Goal: Communication & Community: Answer question/provide support

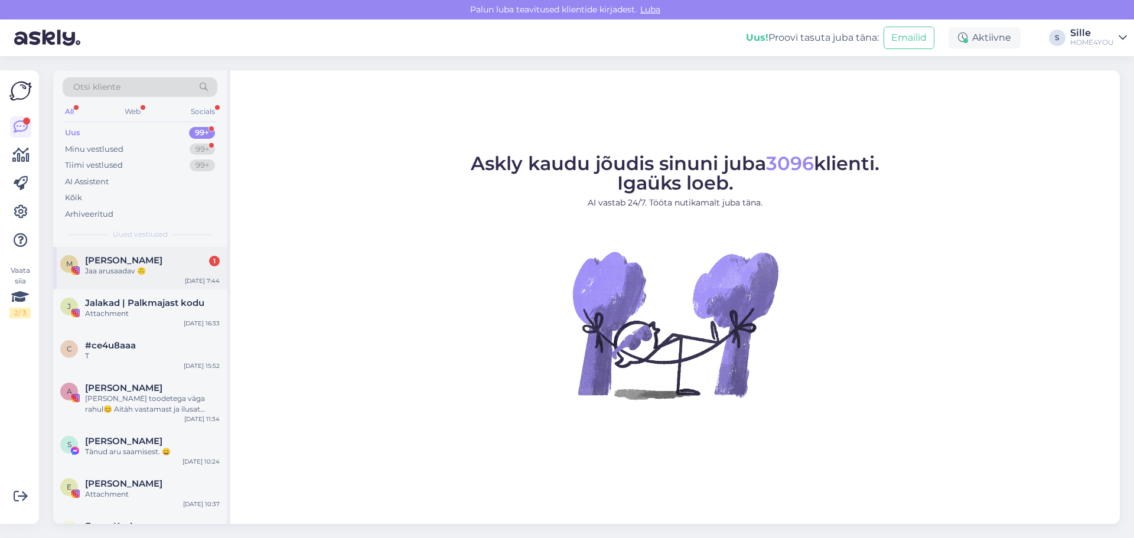
click at [191, 271] on div "Jaa arusaadav 🙃" at bounding box center [152, 271] width 135 height 11
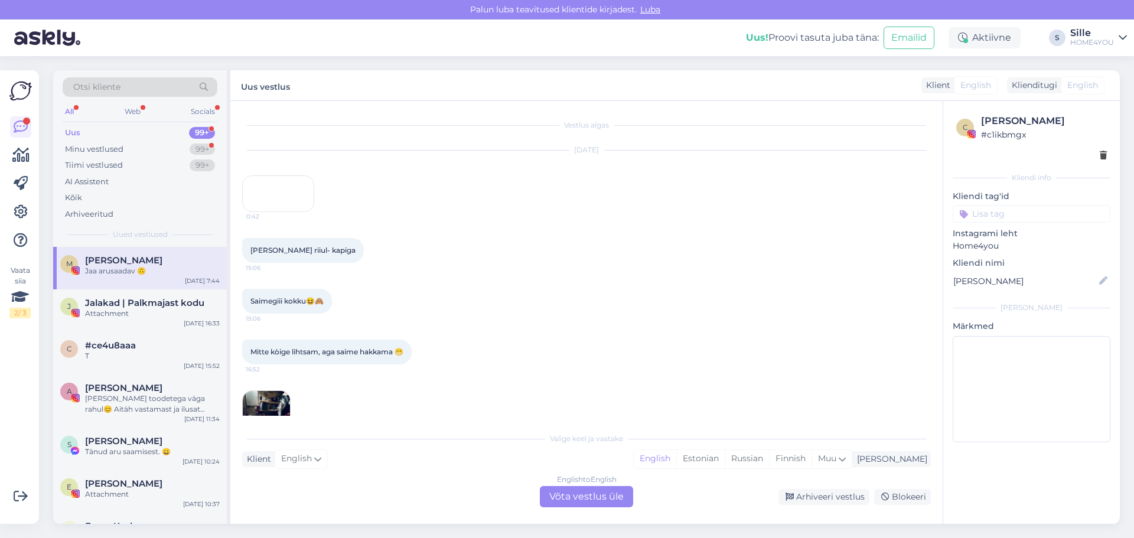
scroll to position [428, 0]
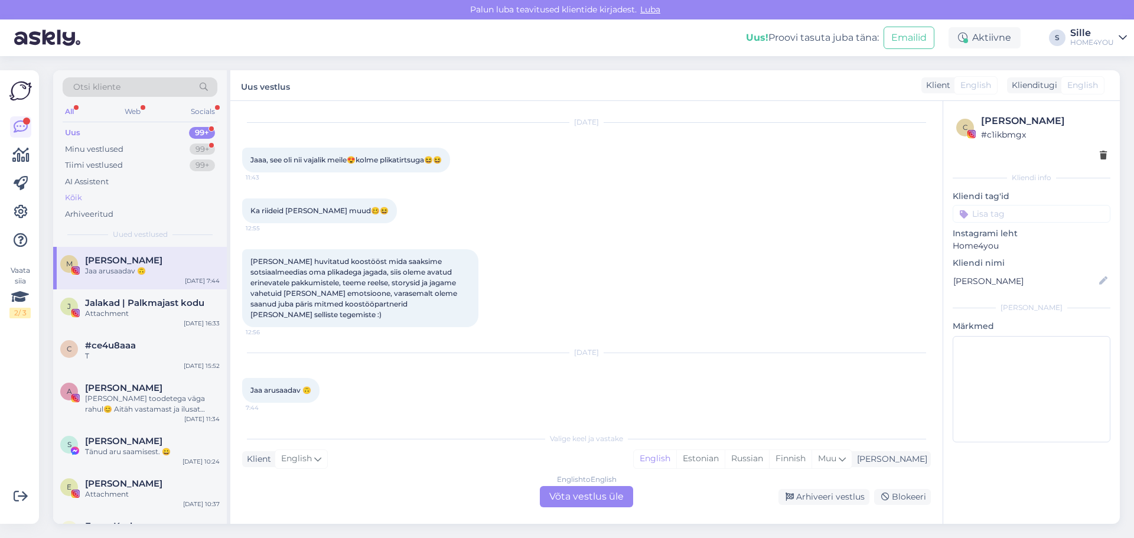
click at [95, 200] on div "Kõik" at bounding box center [140, 198] width 155 height 17
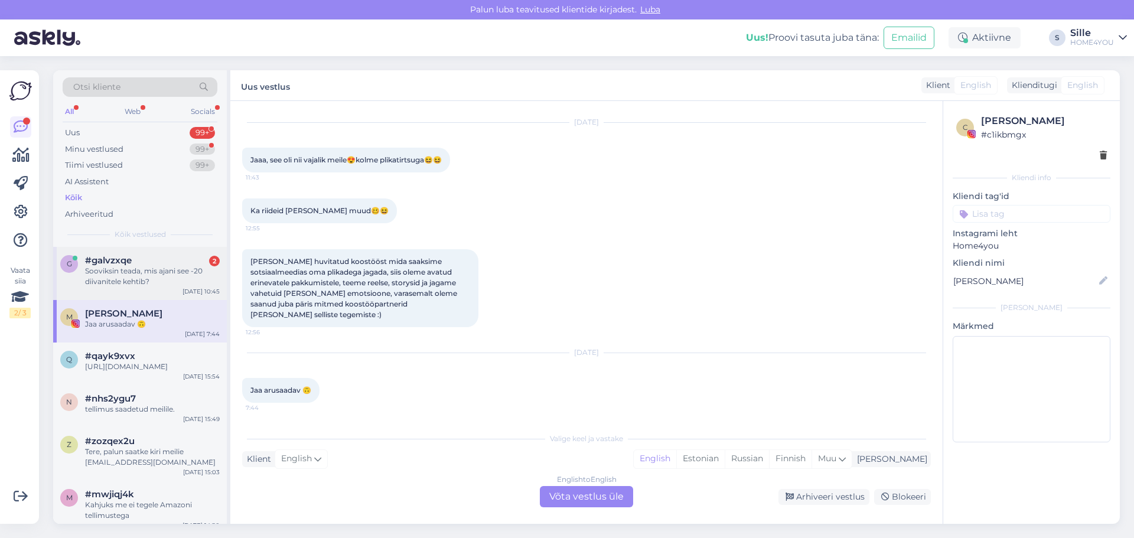
click at [123, 271] on div "Sooviksin teada, mis ajani see -20 diivanitele kehtib?" at bounding box center [152, 276] width 135 height 21
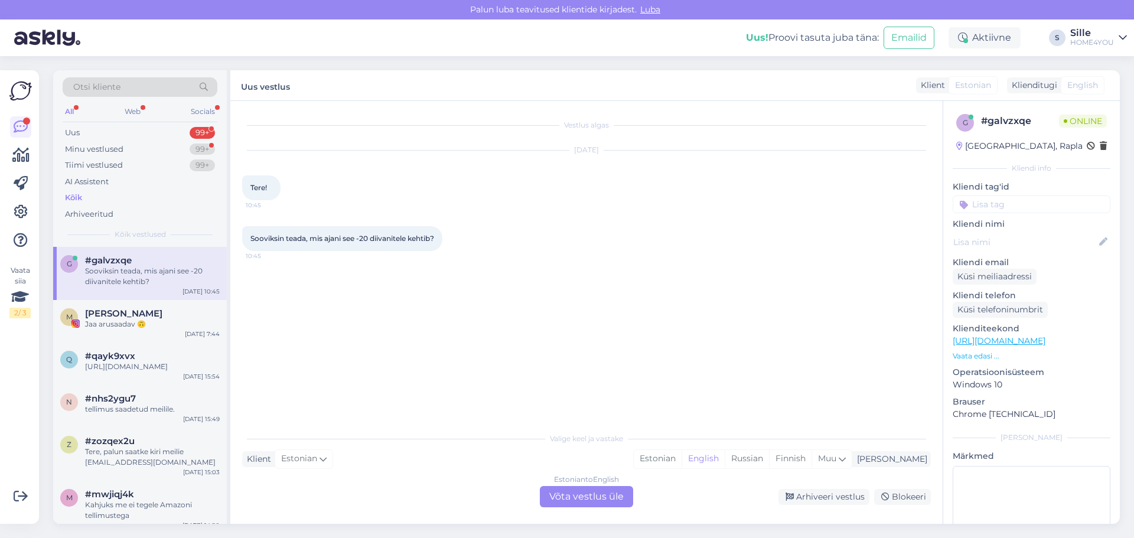
click at [557, 492] on div "Estonian to English Võta vestlus üle" at bounding box center [586, 496] width 93 height 21
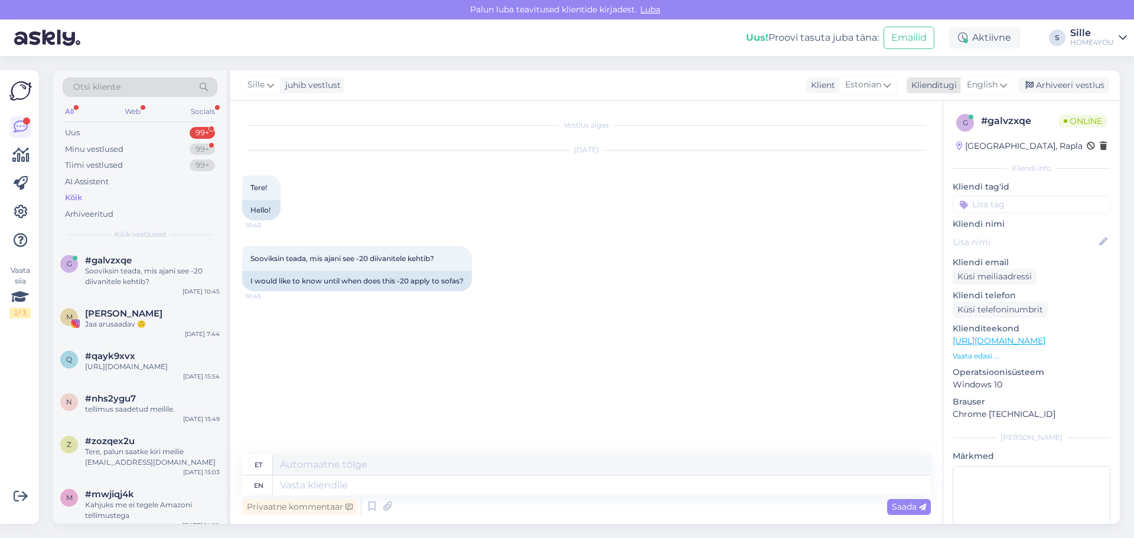
click at [980, 88] on span "English" at bounding box center [982, 85] width 31 height 13
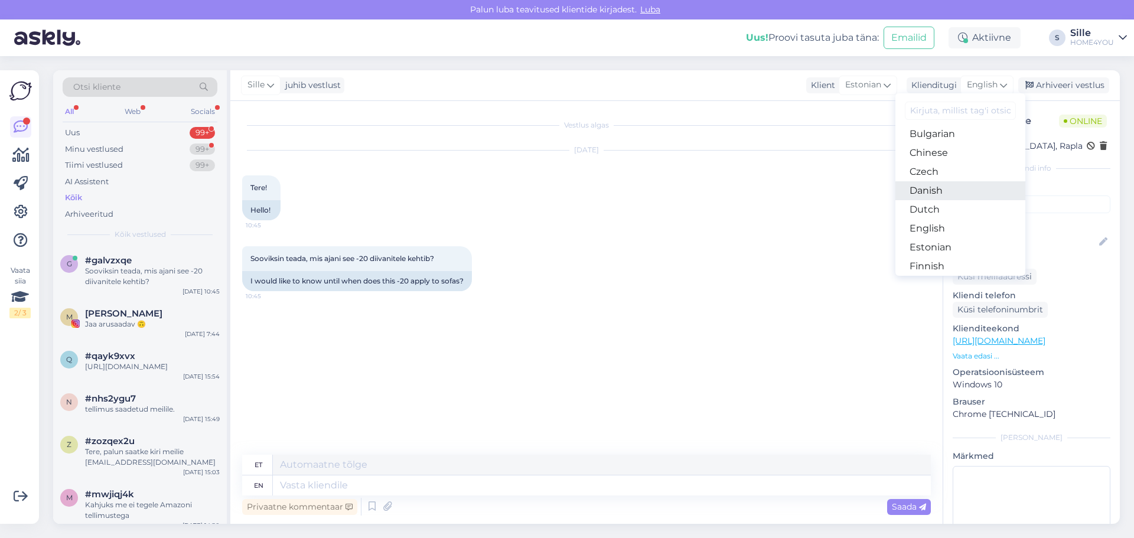
scroll to position [59, 0]
click at [929, 229] on link "Estonian" at bounding box center [961, 229] width 130 height 19
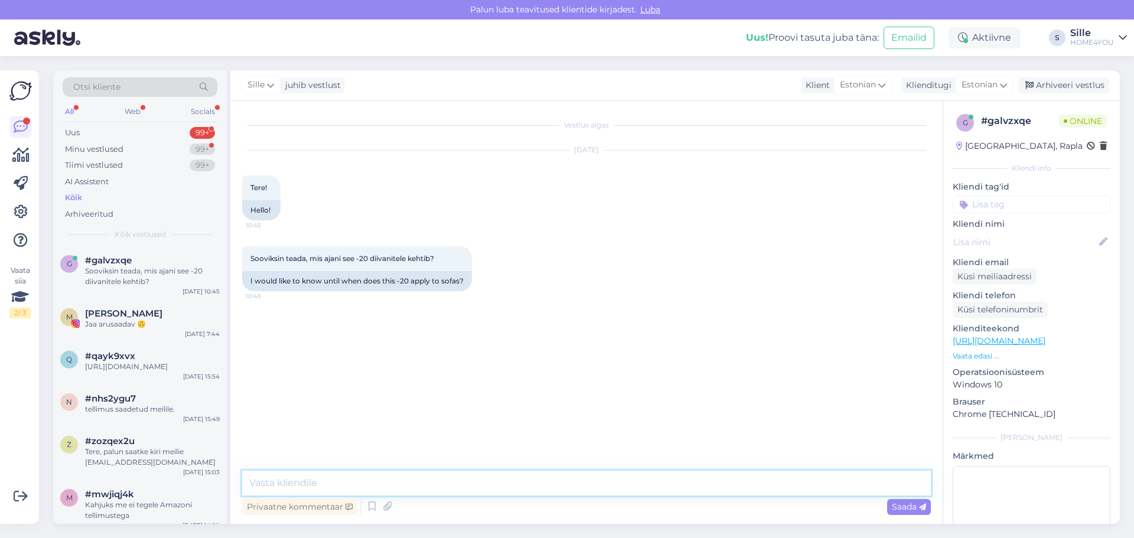
click at [519, 483] on textarea at bounding box center [586, 483] width 689 height 25
click at [470, 482] on textarea at bounding box center [586, 483] width 689 height 25
type textarea "[PERSON_NAME], soodustus kehtib kuni [DATE]"
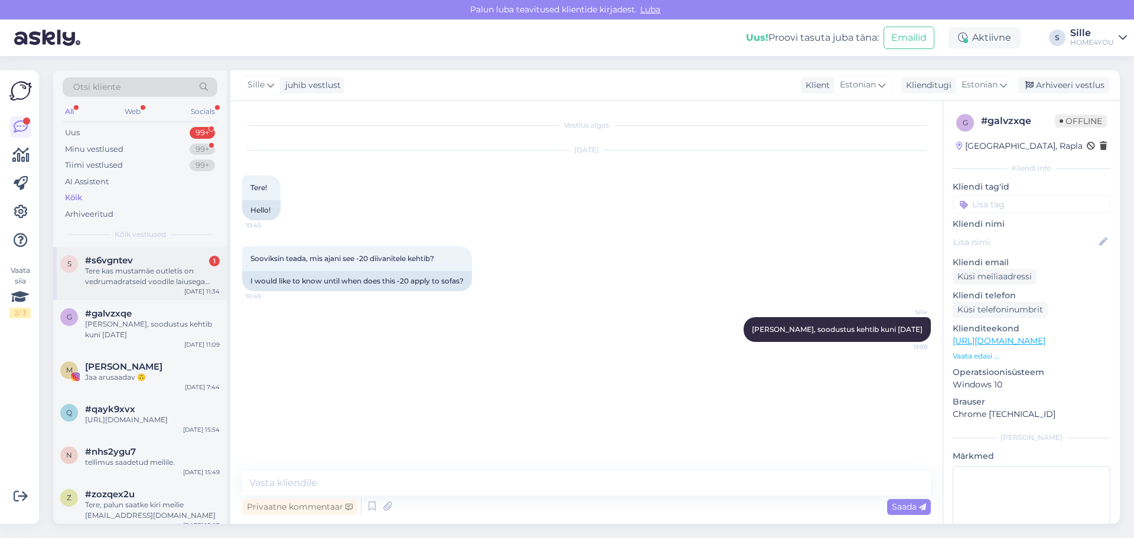
click at [148, 271] on div "Tere kas mustamäe outletis on vedrumadratseid voodile laiusega 160cm [PERSON_NA…" at bounding box center [152, 276] width 135 height 21
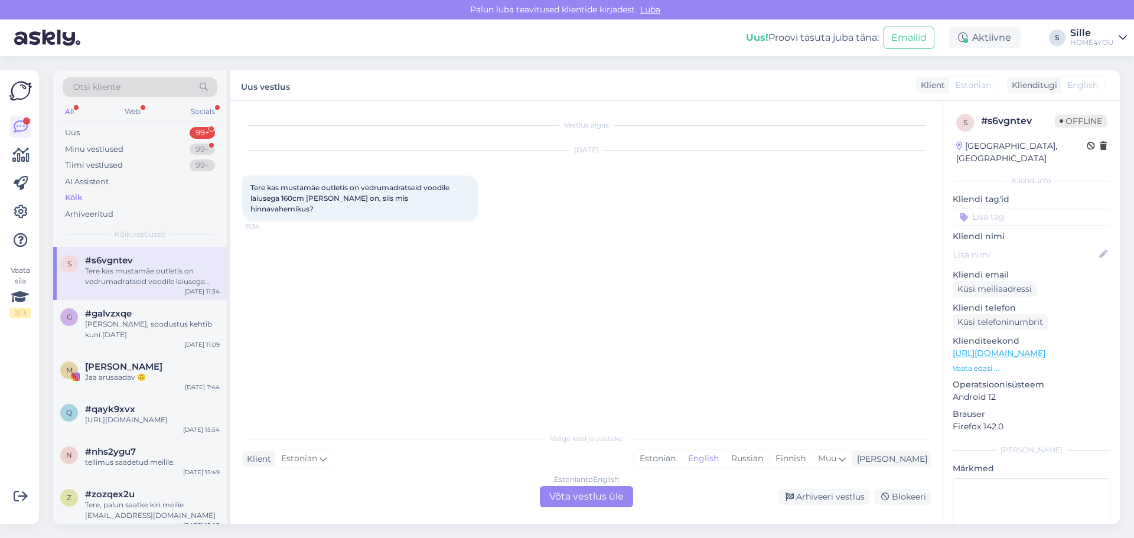
click at [552, 495] on div "Estonian to English Võta vestlus üle" at bounding box center [586, 496] width 93 height 21
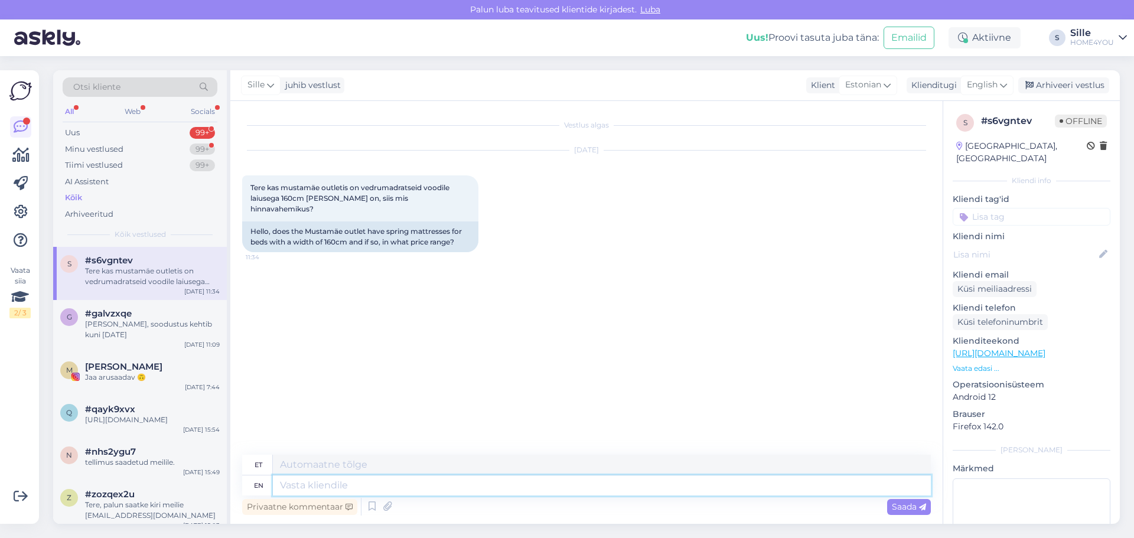
click at [472, 489] on textarea at bounding box center [602, 486] width 658 height 20
type textarea "Tere, pal"
type textarea "Tere,"
type textarea "Tere, palun v"
type textarea "Tere, palun"
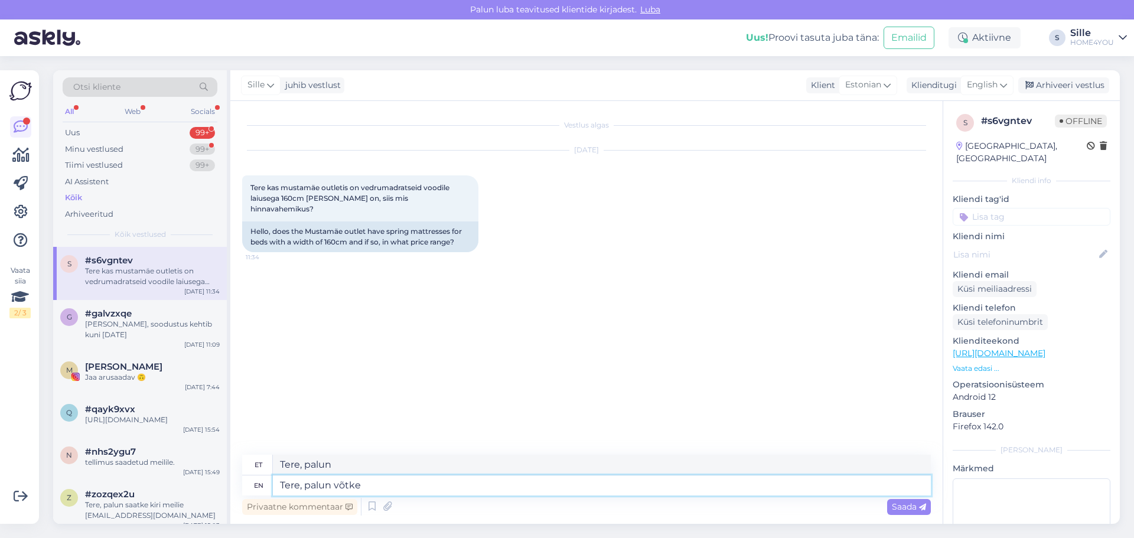
type textarea "Tere, palun võtke"
type textarea "Tere, [PERSON_NAME]"
type textarea "Tere, palun võtke ühendust"
type textarea "Tere, palun võtke ühendust Outletio k"
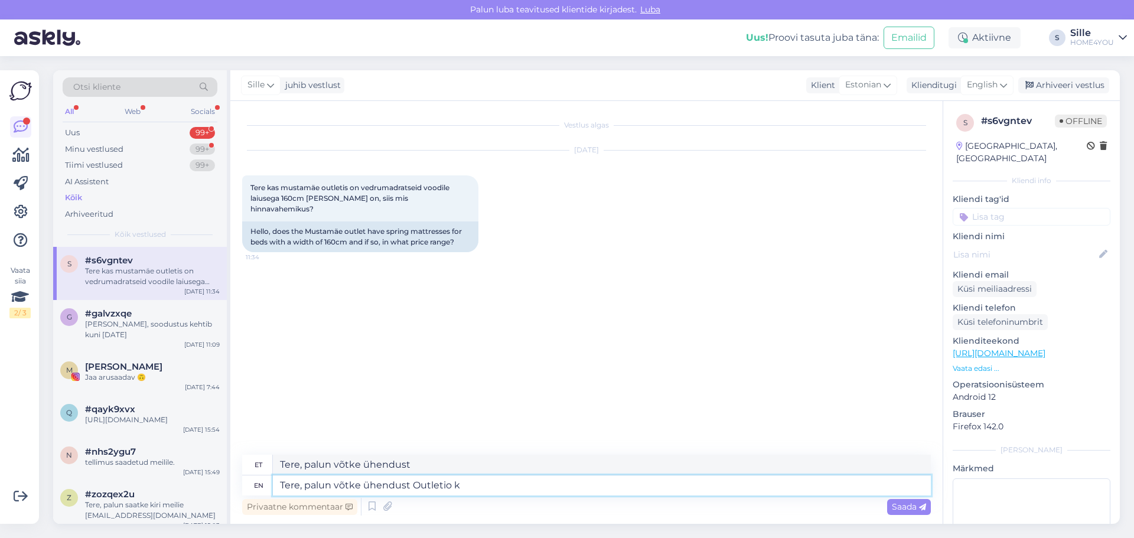
type textarea "Tere, palun ühendust Outletio"
type textarea "Tere, palun võtke ühendust Outletio kauplusega"
type textarea "Tere, palun ühendust Outletio kauplusega"
type textarea "Tere, palun võtke ühendust Outletio kauplusega tel"
type textarea "Tere, palun ühendust Outletio kauplusega tel"
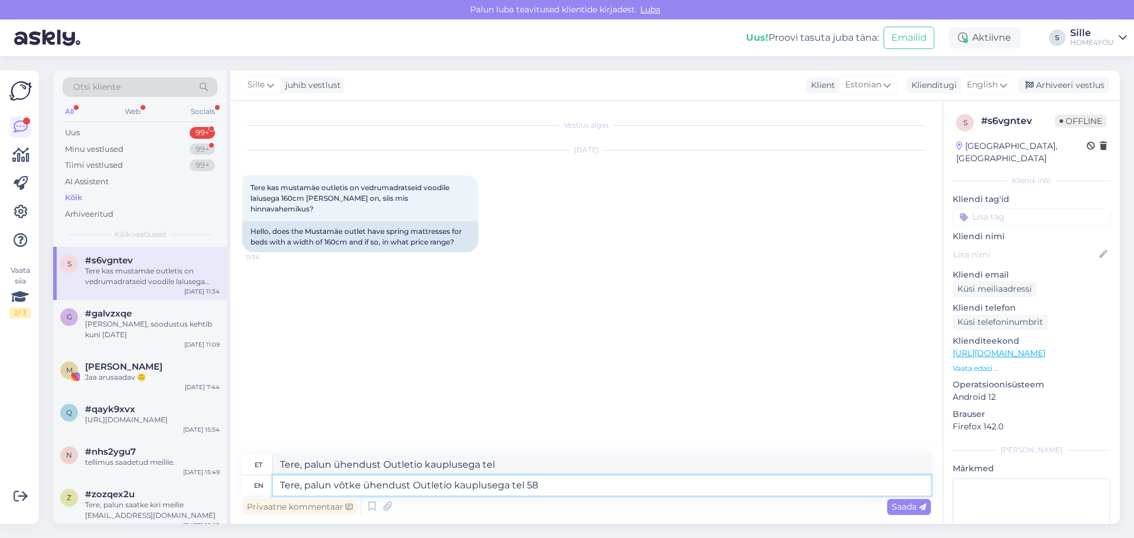
type textarea "Tere, palun võtke ühendust Outletio kauplusega tel 587"
type textarea "Tere, palun ühendust Outletio kauplusega tel 587"
type textarea "Tere, palun võtke ühendust Outletio kauplusega tel 58752"
type textarea "Tere, palun ühendust Outletio kauplusega tel 58752"
type textarea "Tere, palun võtke ühendust Outletio kauplusega tel [PHONE_NUMBER]"
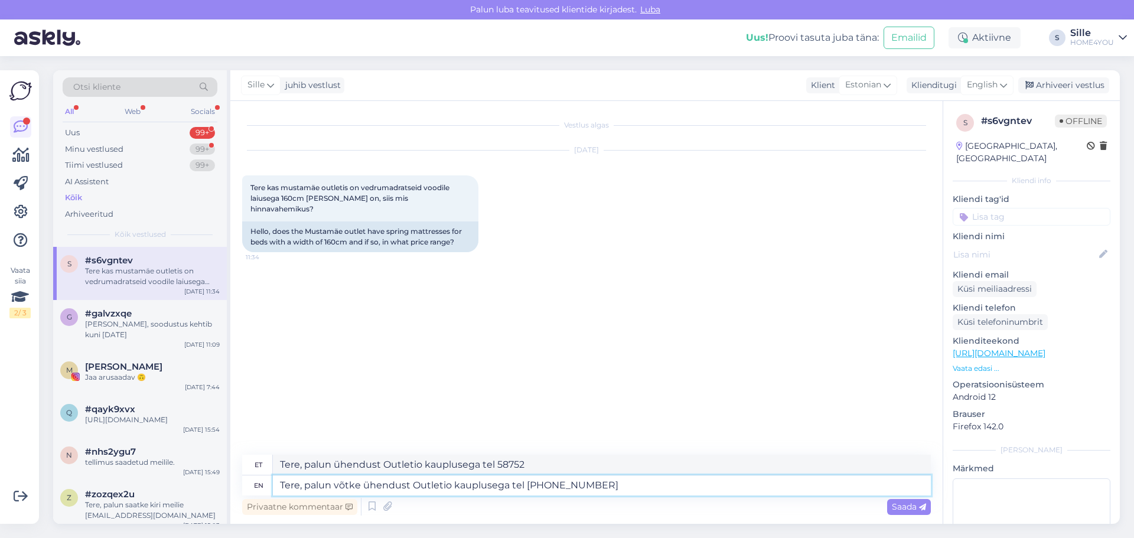
type textarea "Tere, palun ühendust Outletio kauplusega tel [PHONE_NUMBER]"
type textarea "Tere, palun võtke ühendust Outletio kauplusega tel [PHONE_NUMBER]"
click at [906, 504] on span "Saada" at bounding box center [909, 507] width 34 height 11
